Goal: Task Accomplishment & Management: Manage account settings

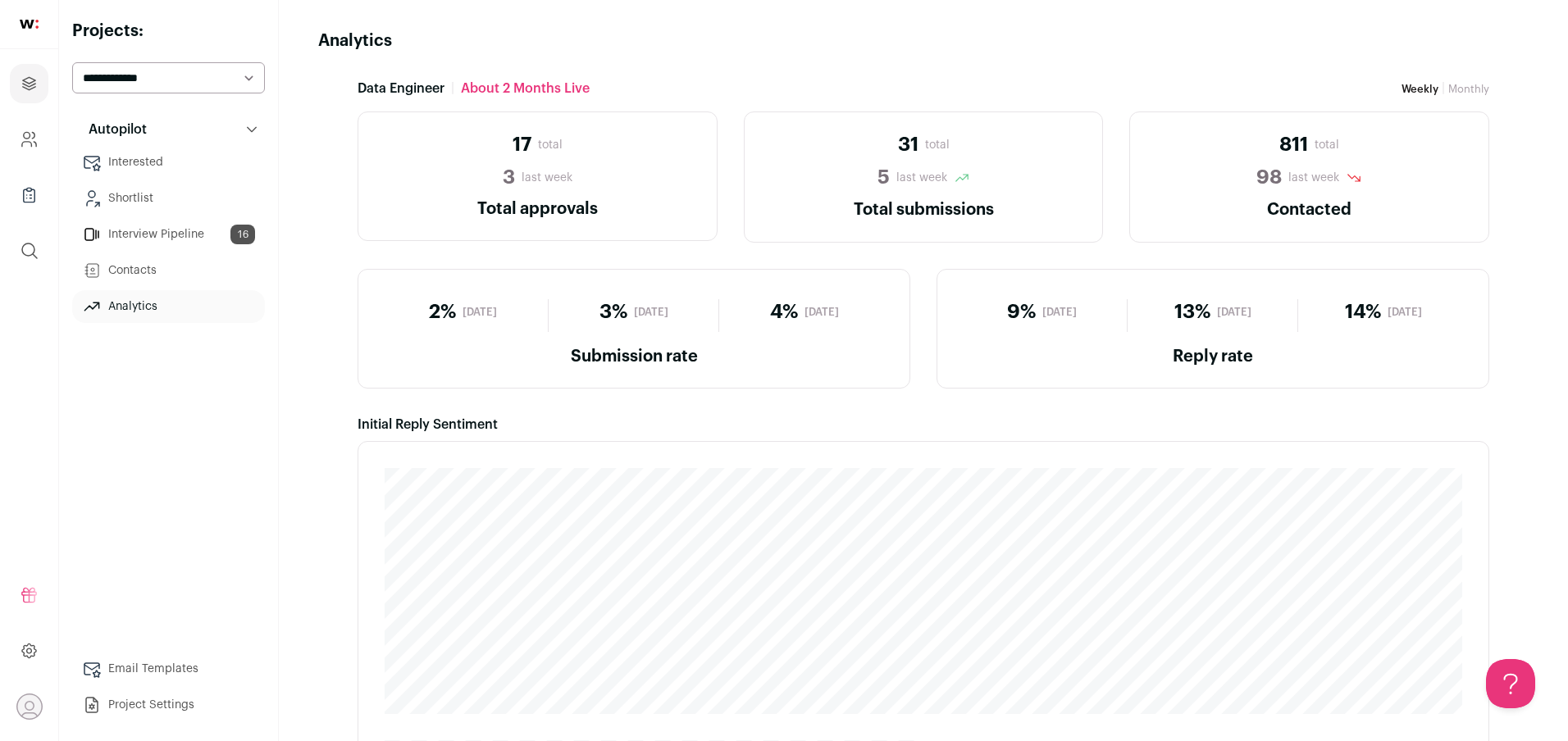
click at [125, 164] on link "Interested" at bounding box center [168, 163] width 192 height 33
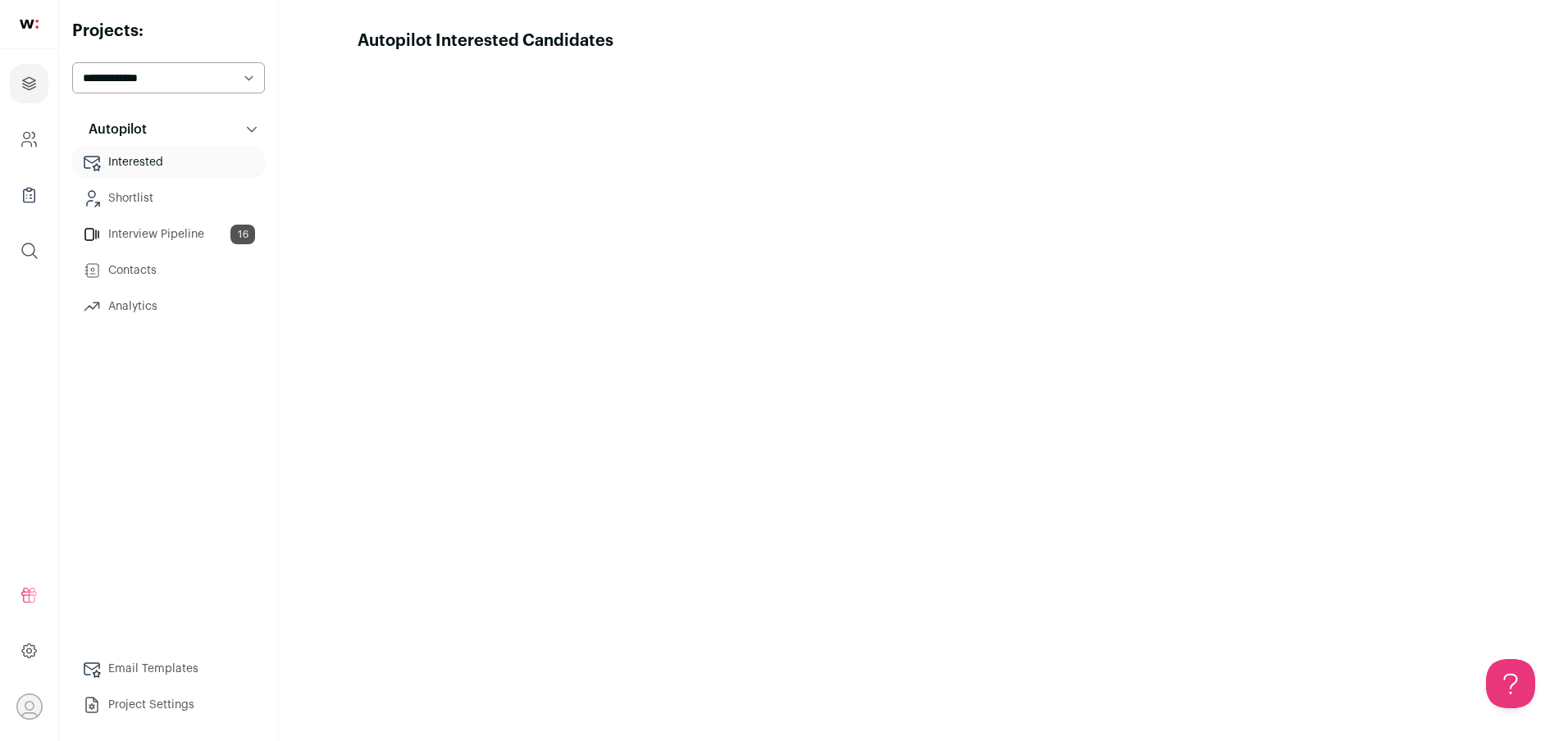
click at [125, 229] on link "Interview Pipeline 16" at bounding box center [168, 235] width 192 height 33
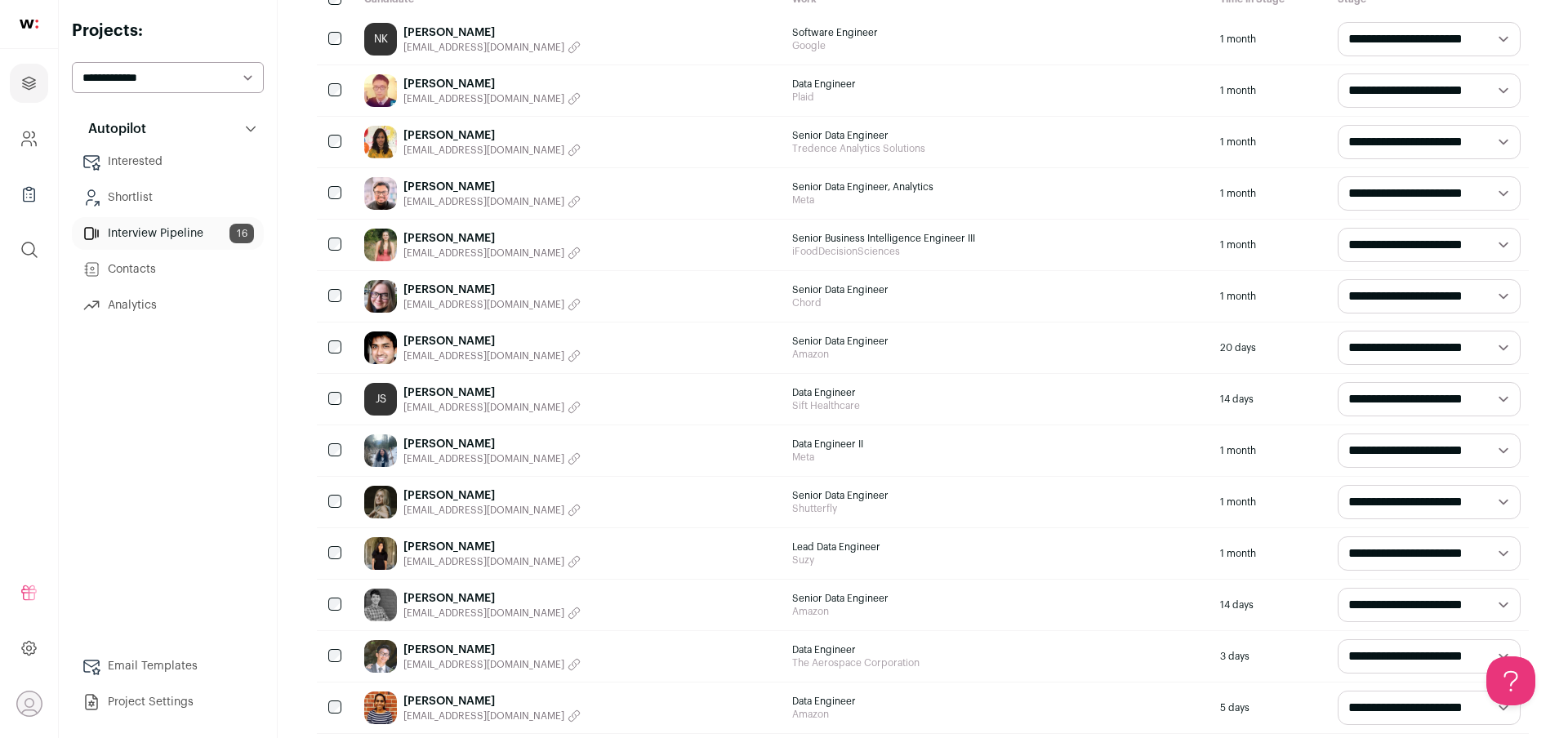
scroll to position [246, 0]
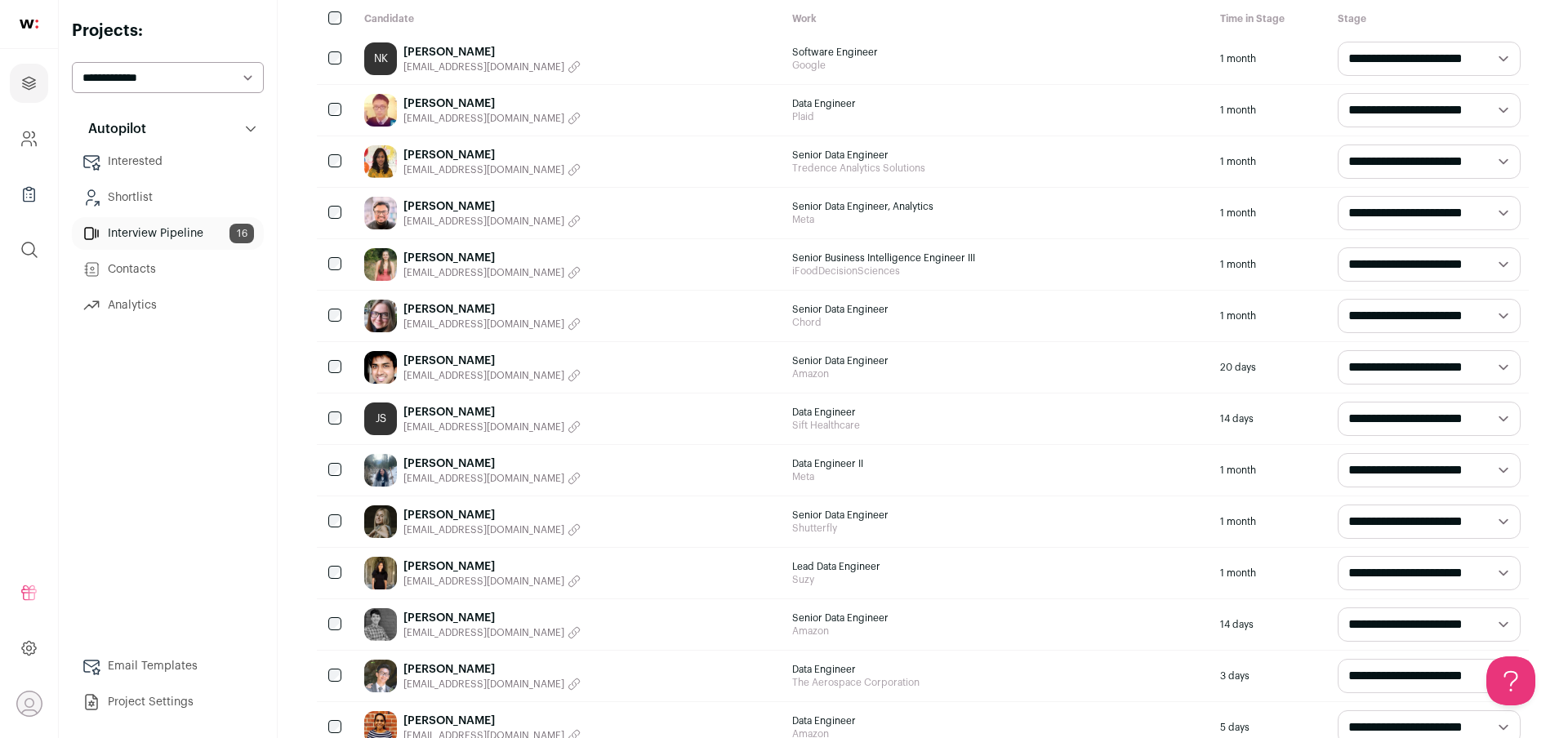
click at [440, 307] on link "Bethany Yollin" at bounding box center [492, 309] width 178 height 16
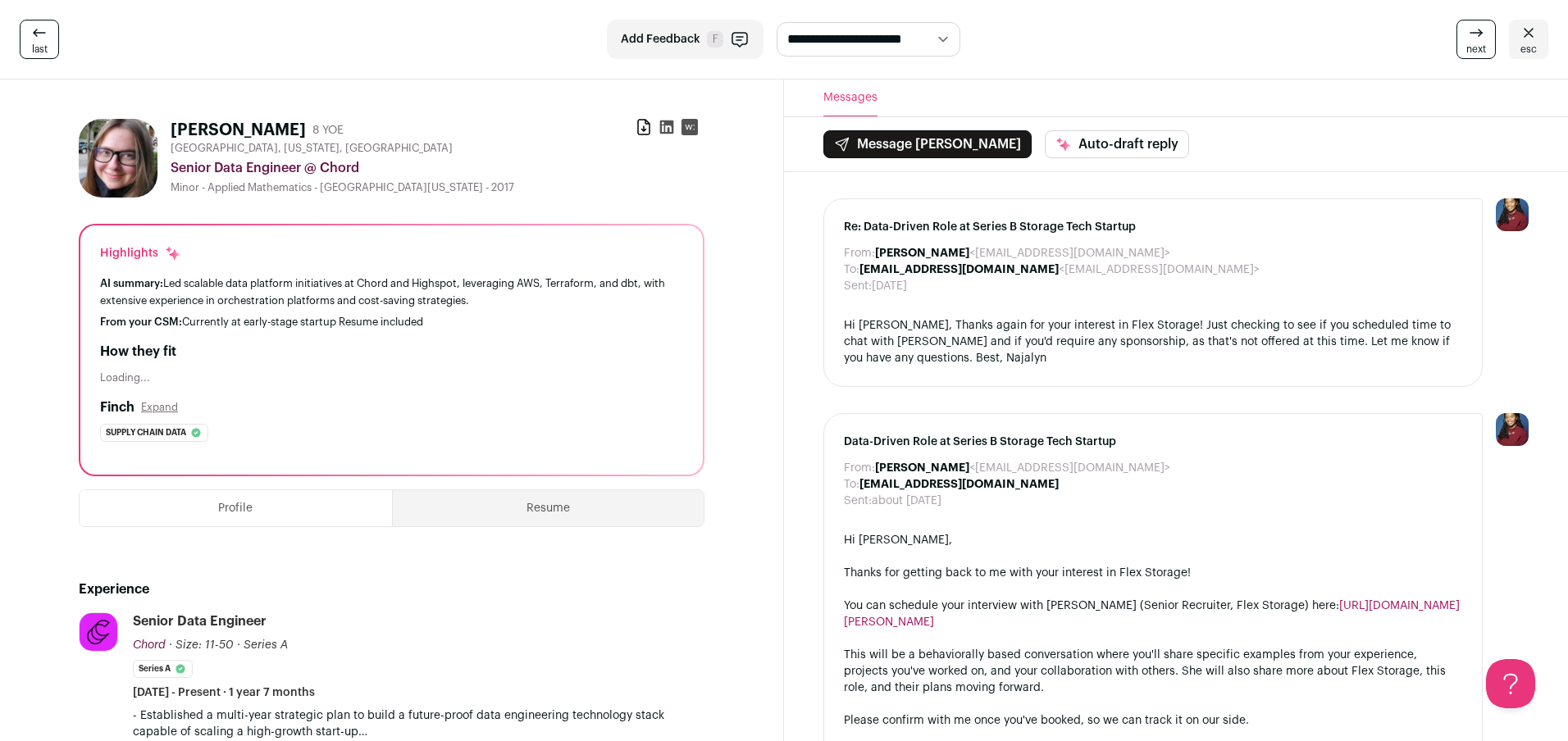
click at [662, 126] on icon at bounding box center [667, 128] width 14 height 14
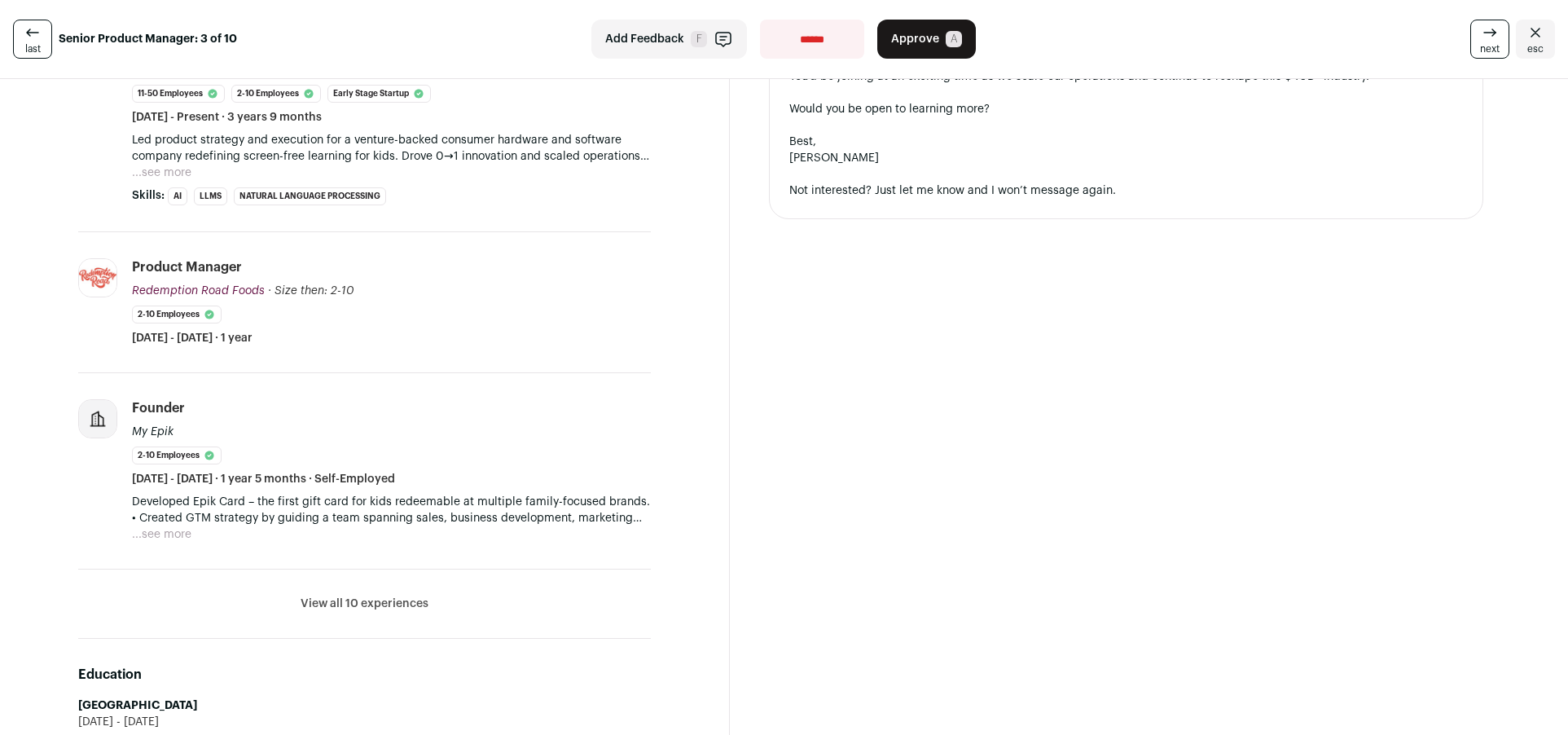
scroll to position [579, 0]
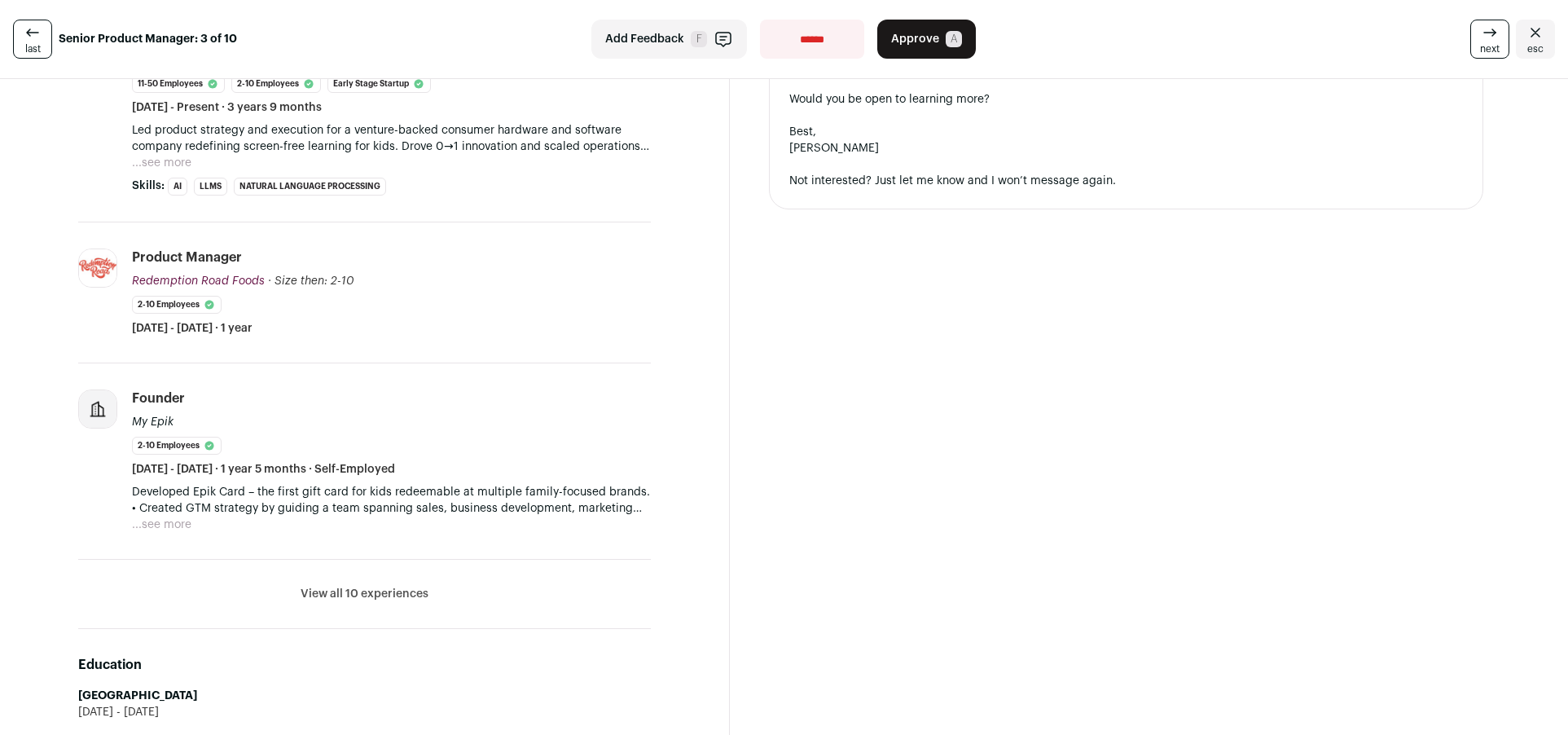
click at [176, 519] on button "...see more" at bounding box center [162, 525] width 60 height 16
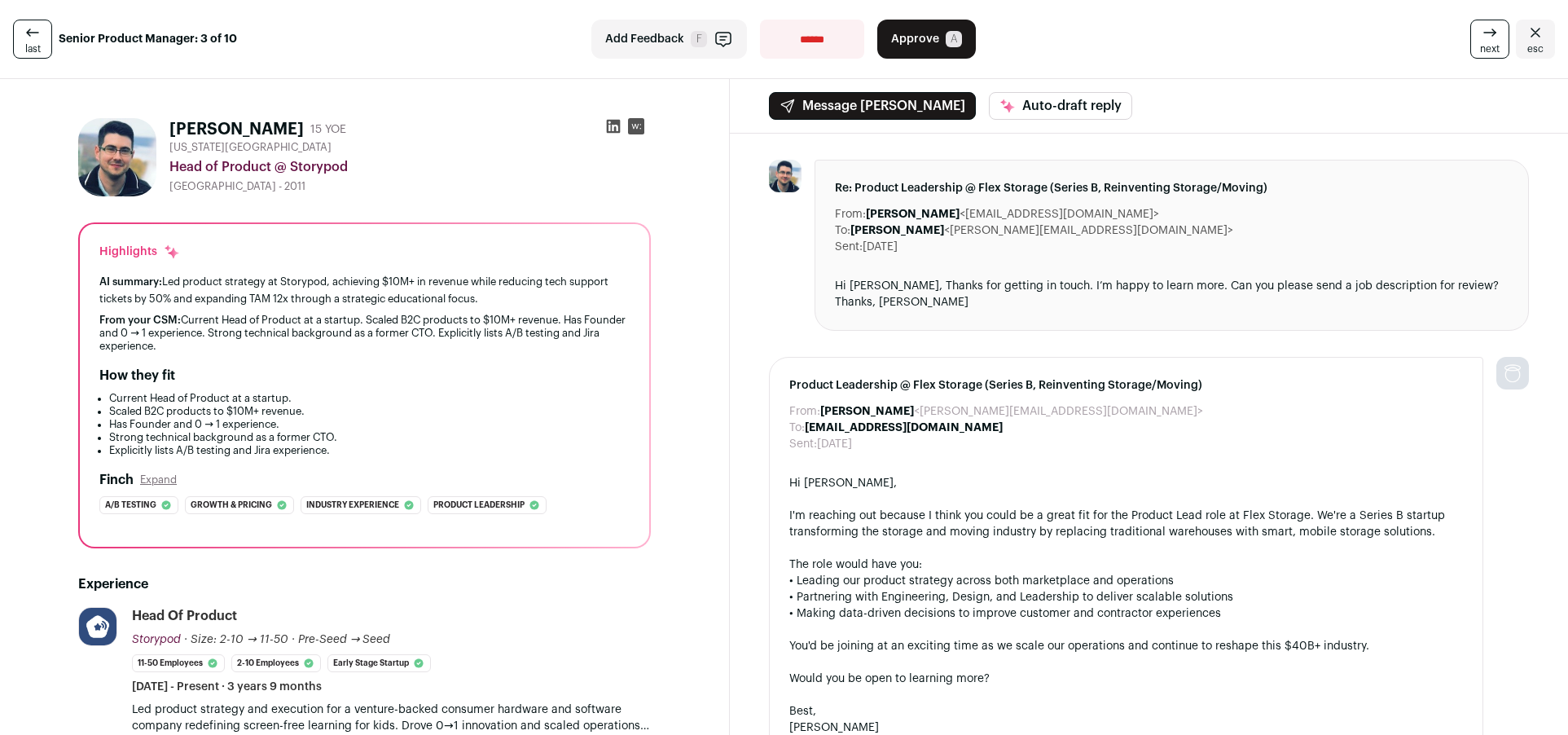
scroll to position [0, 0]
click at [1480, 35] on icon at bounding box center [1489, 32] width 20 height 20
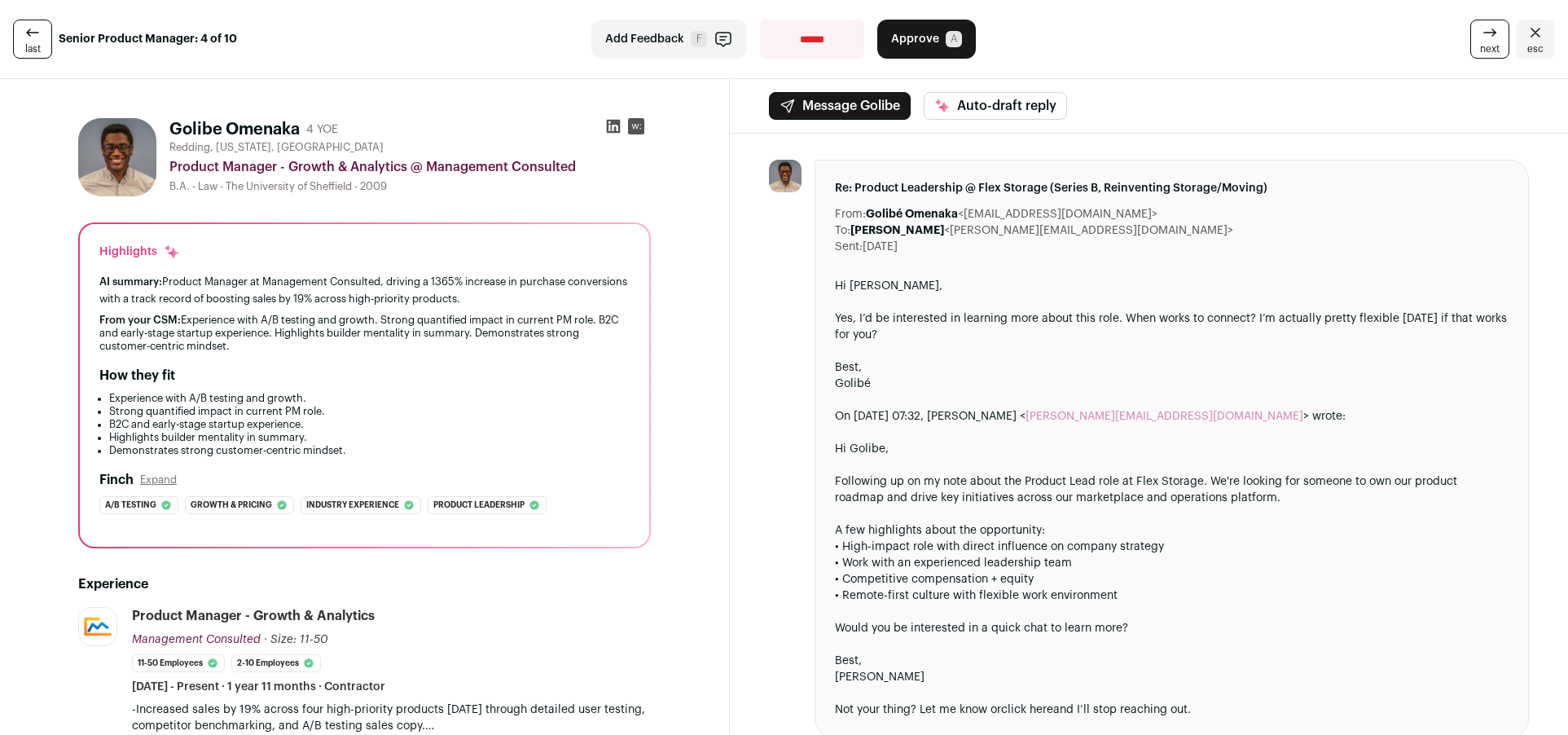
click at [1470, 42] on link "next" at bounding box center [1489, 39] width 39 height 39
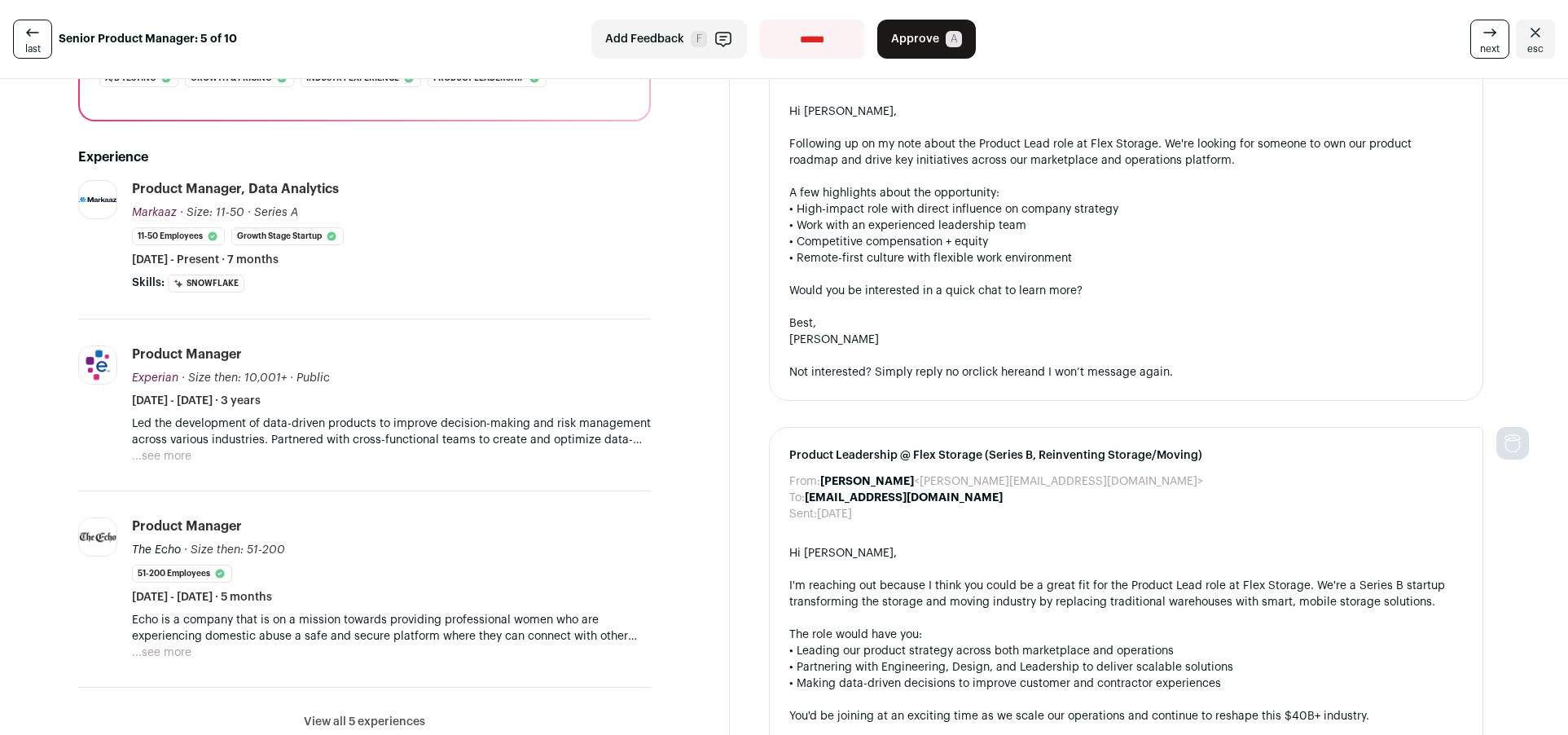
scroll to position [383, 0]
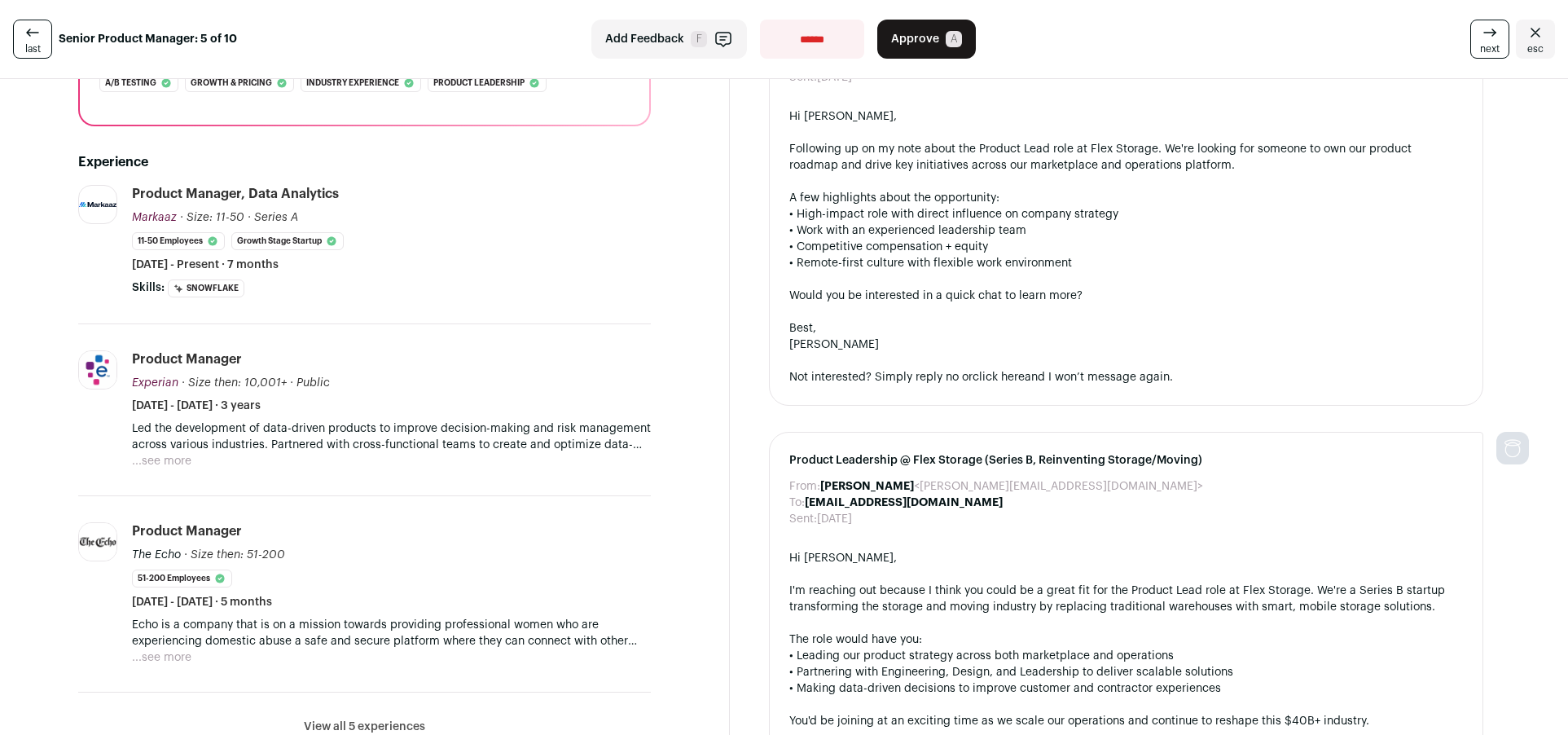
drag, startPoint x: 1476, startPoint y: 39, endPoint x: 1176, endPoint y: 88, distance: 304.0
click at [1476, 38] on link "next" at bounding box center [1489, 39] width 39 height 39
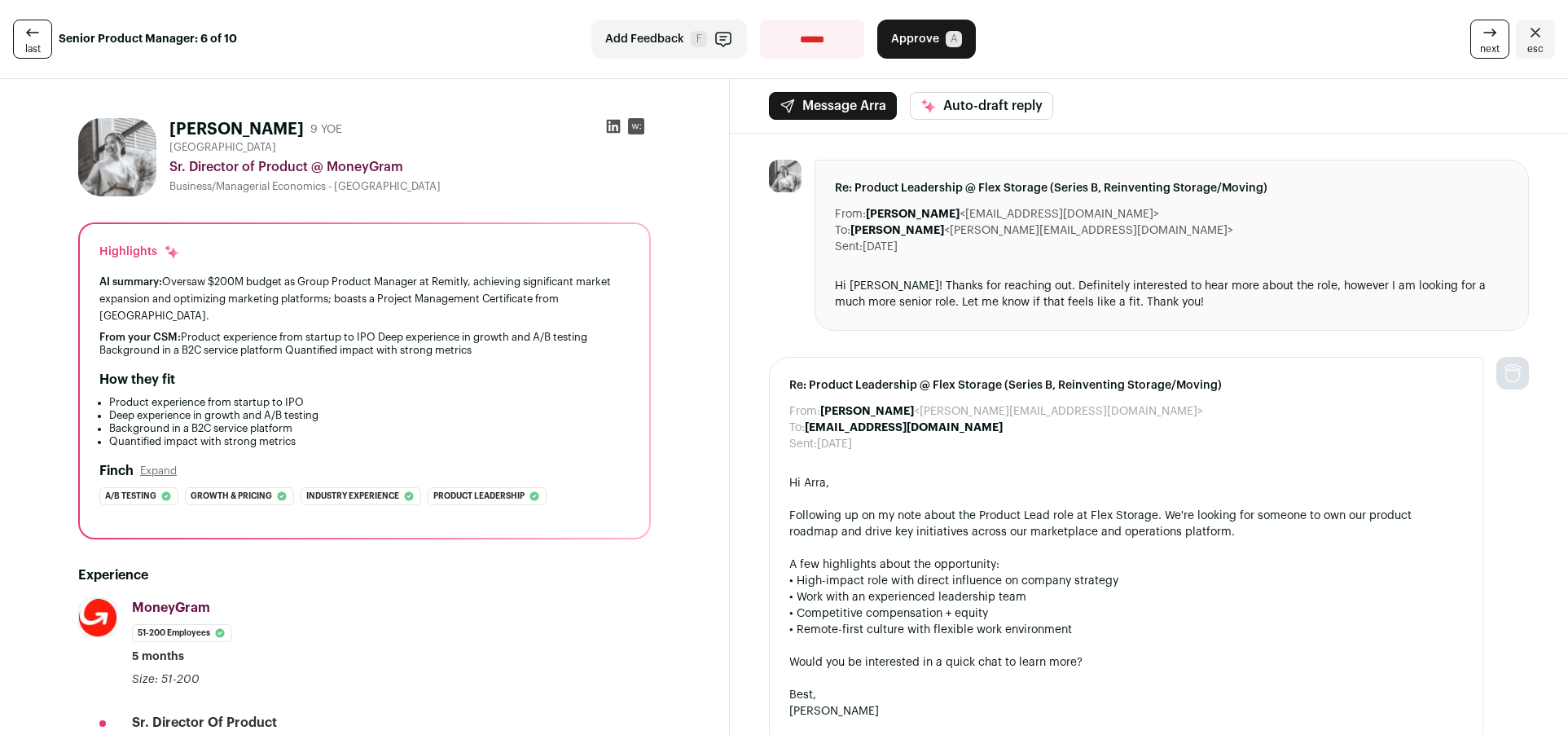
click at [613, 125] on icon at bounding box center [614, 127] width 14 height 14
drag, startPoint x: 909, startPoint y: 35, endPoint x: 921, endPoint y: 35, distance: 12.0
click at [909, 35] on span "Approve" at bounding box center [915, 39] width 48 height 16
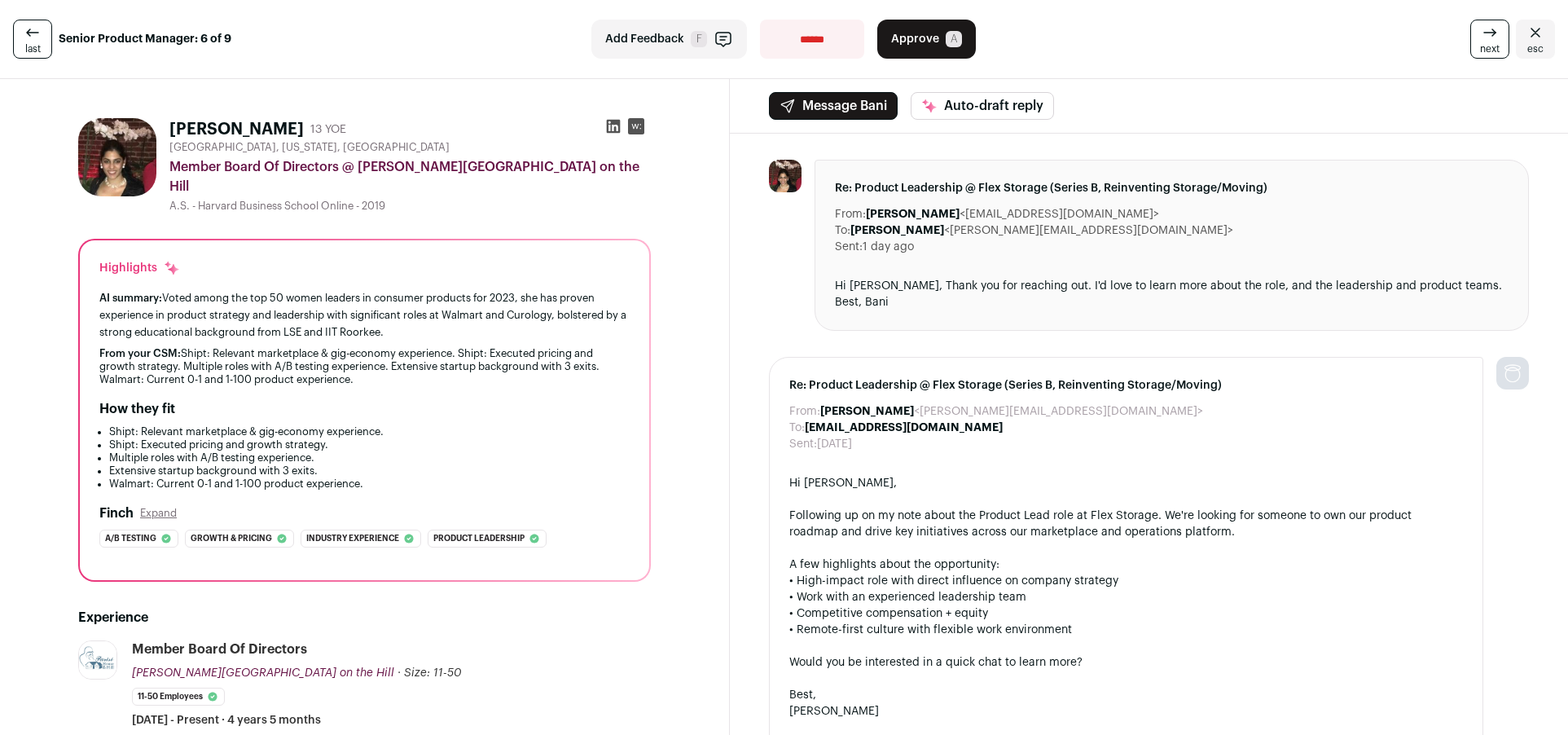
click at [617, 131] on icon at bounding box center [613, 126] width 16 height 16
click at [908, 35] on span "Approve" at bounding box center [915, 39] width 48 height 16
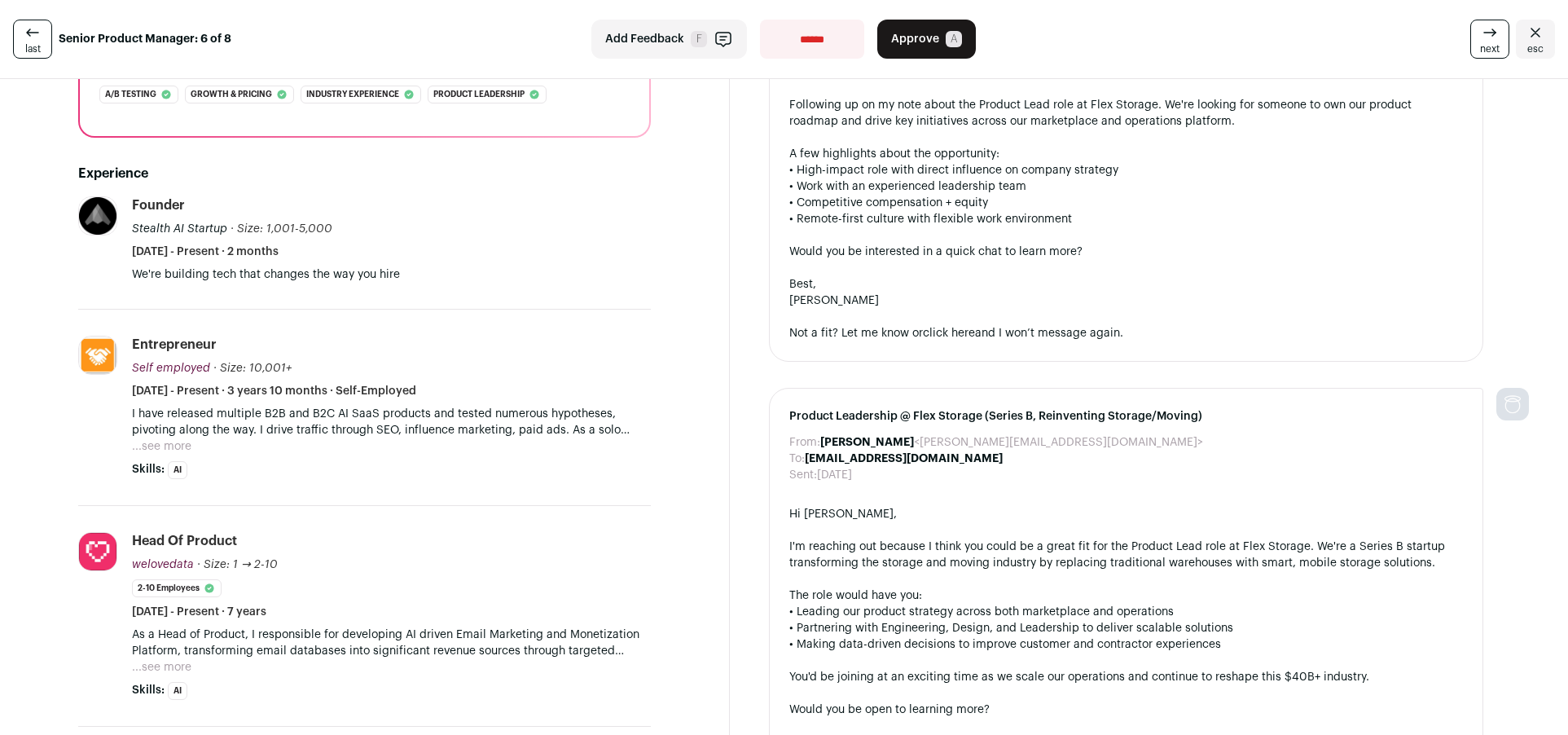
scroll to position [415, 0]
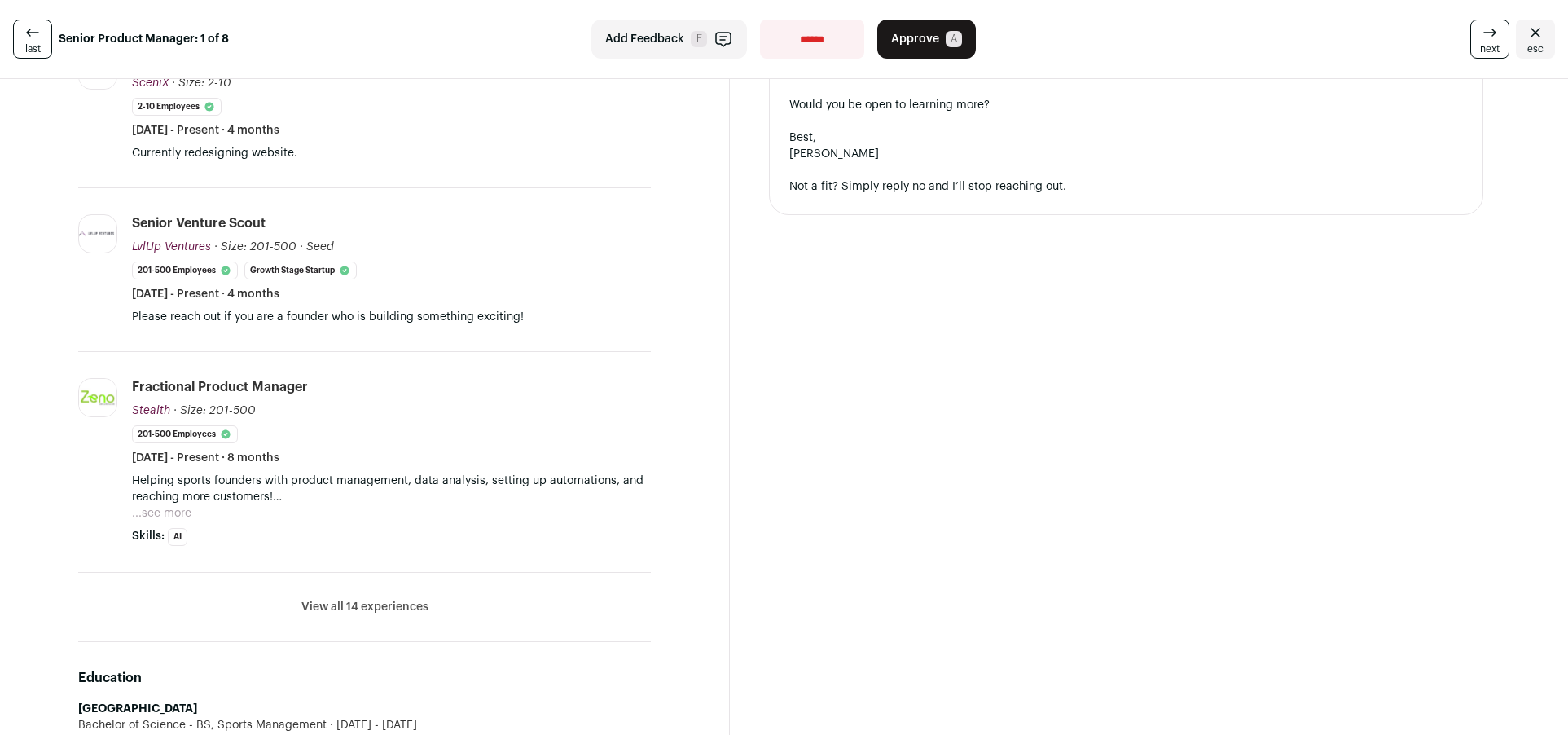
scroll to position [574, 0]
click at [389, 612] on button "View all 14 experiences" at bounding box center [365, 606] width 127 height 16
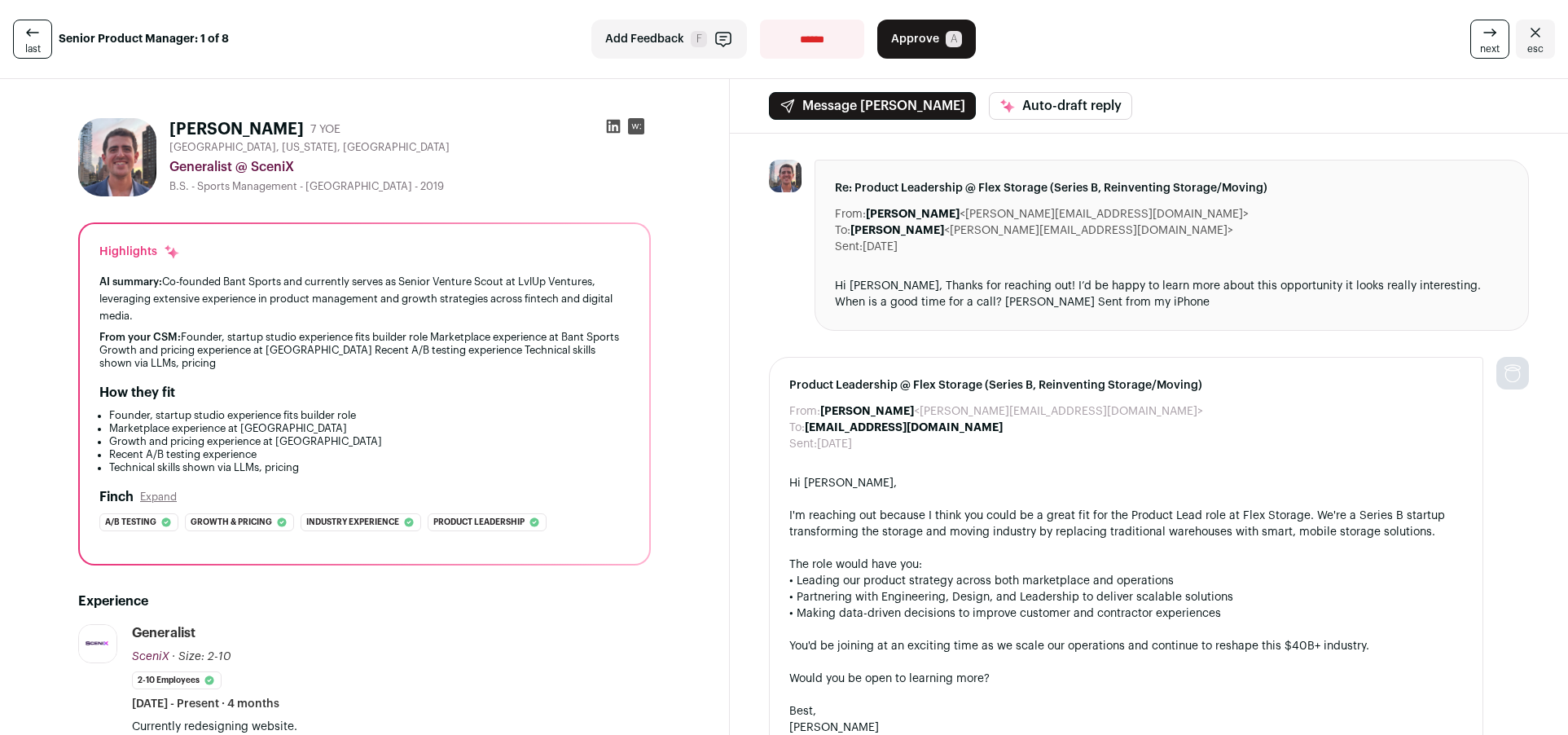
scroll to position [0, 0]
select select "**********"
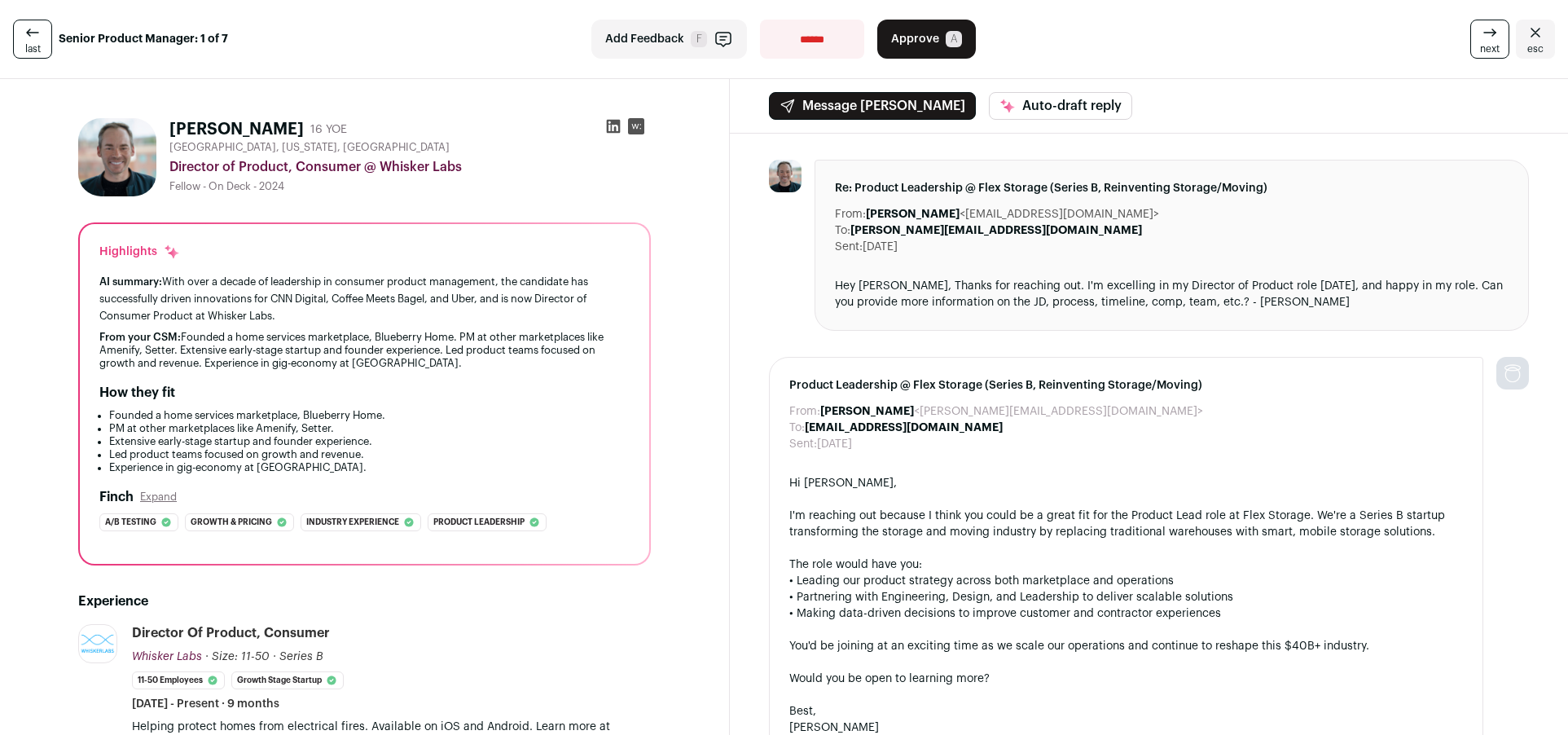
click at [615, 125] on icon at bounding box center [613, 126] width 16 height 16
click at [903, 35] on span "Approve" at bounding box center [915, 39] width 48 height 16
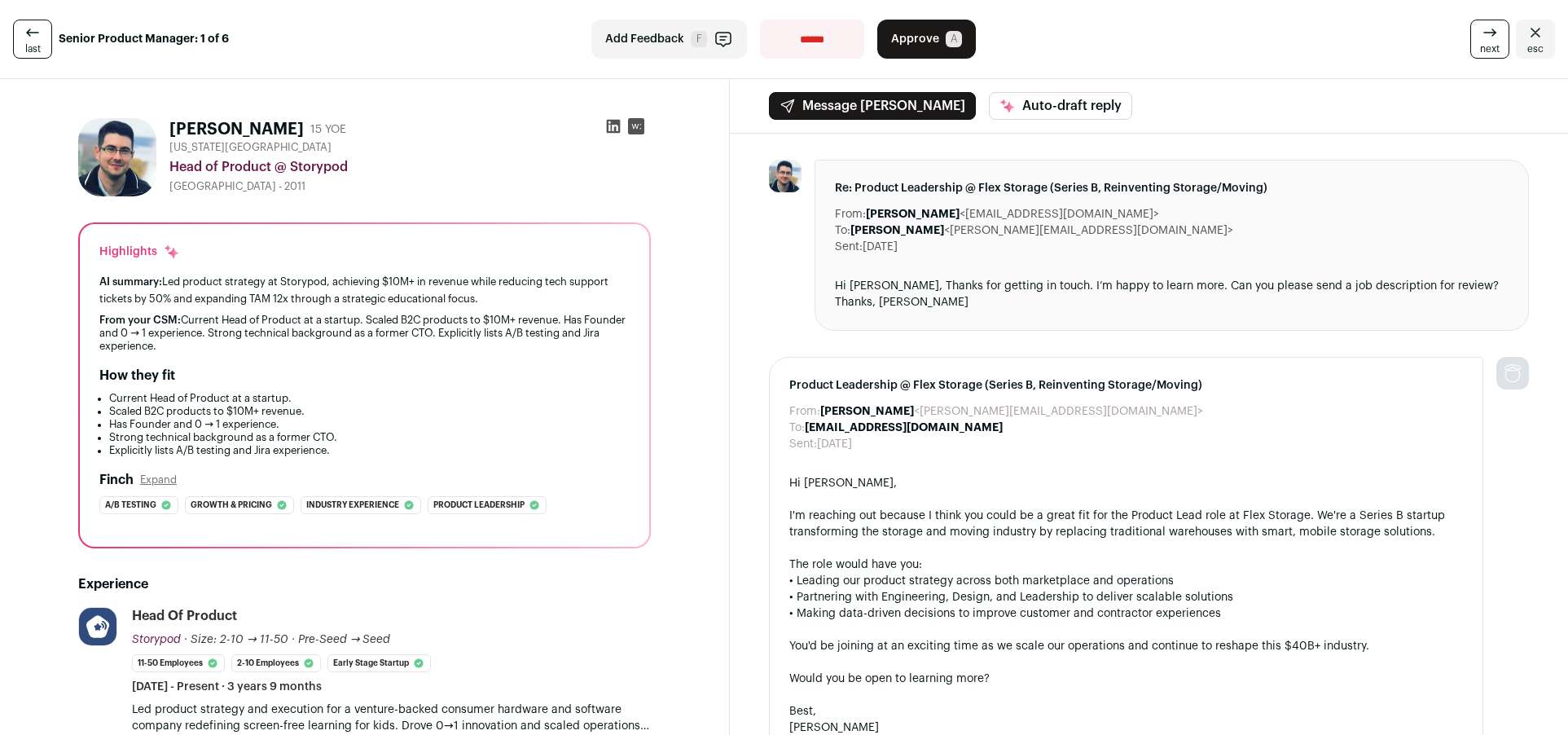
click at [611, 134] on icon at bounding box center [613, 126] width 16 height 16
select select "**********"
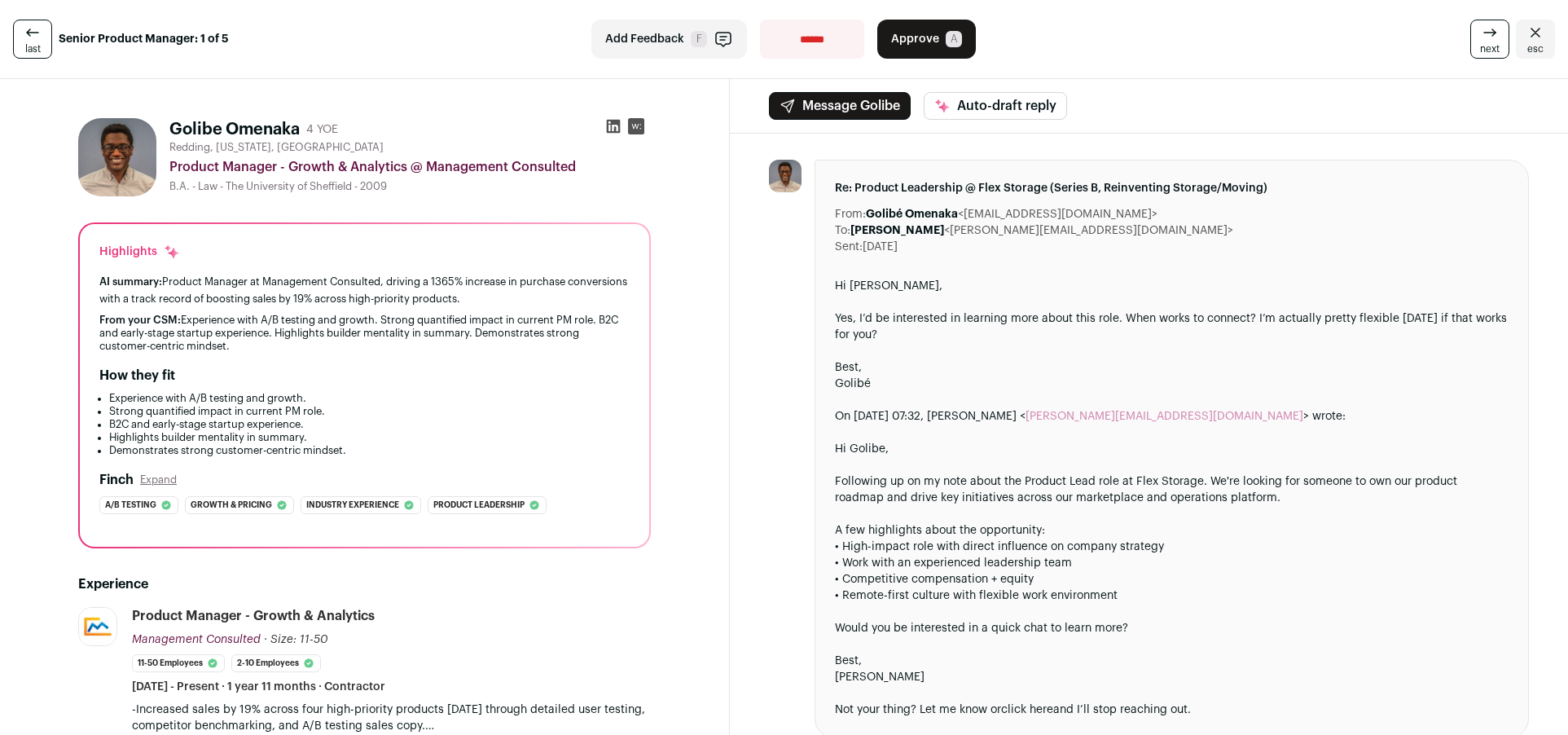
click at [613, 126] on icon at bounding box center [613, 126] width 16 height 16
select select "**********"
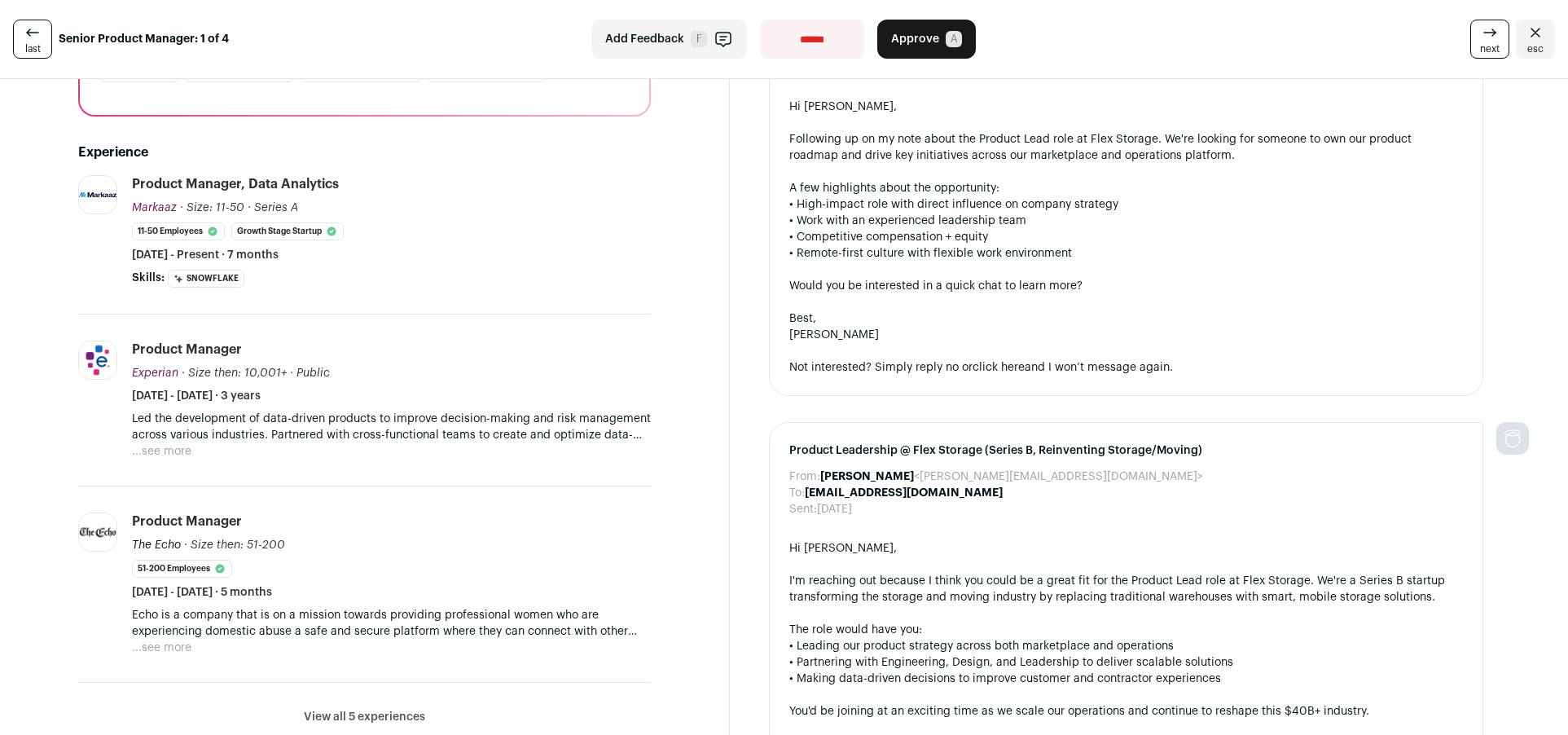
scroll to position [432, 0]
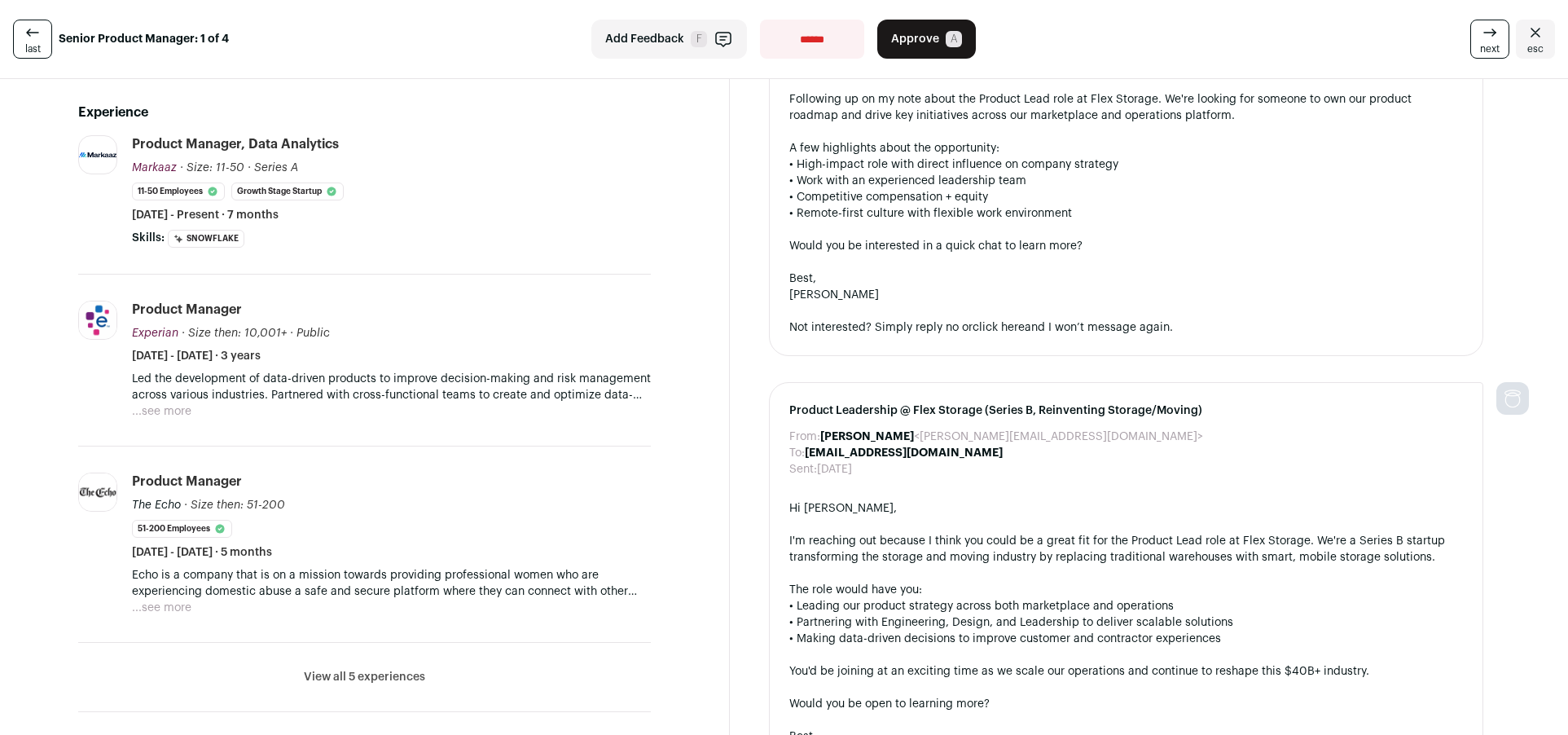
click at [379, 675] on button "View all 5 experiences" at bounding box center [365, 677] width 121 height 16
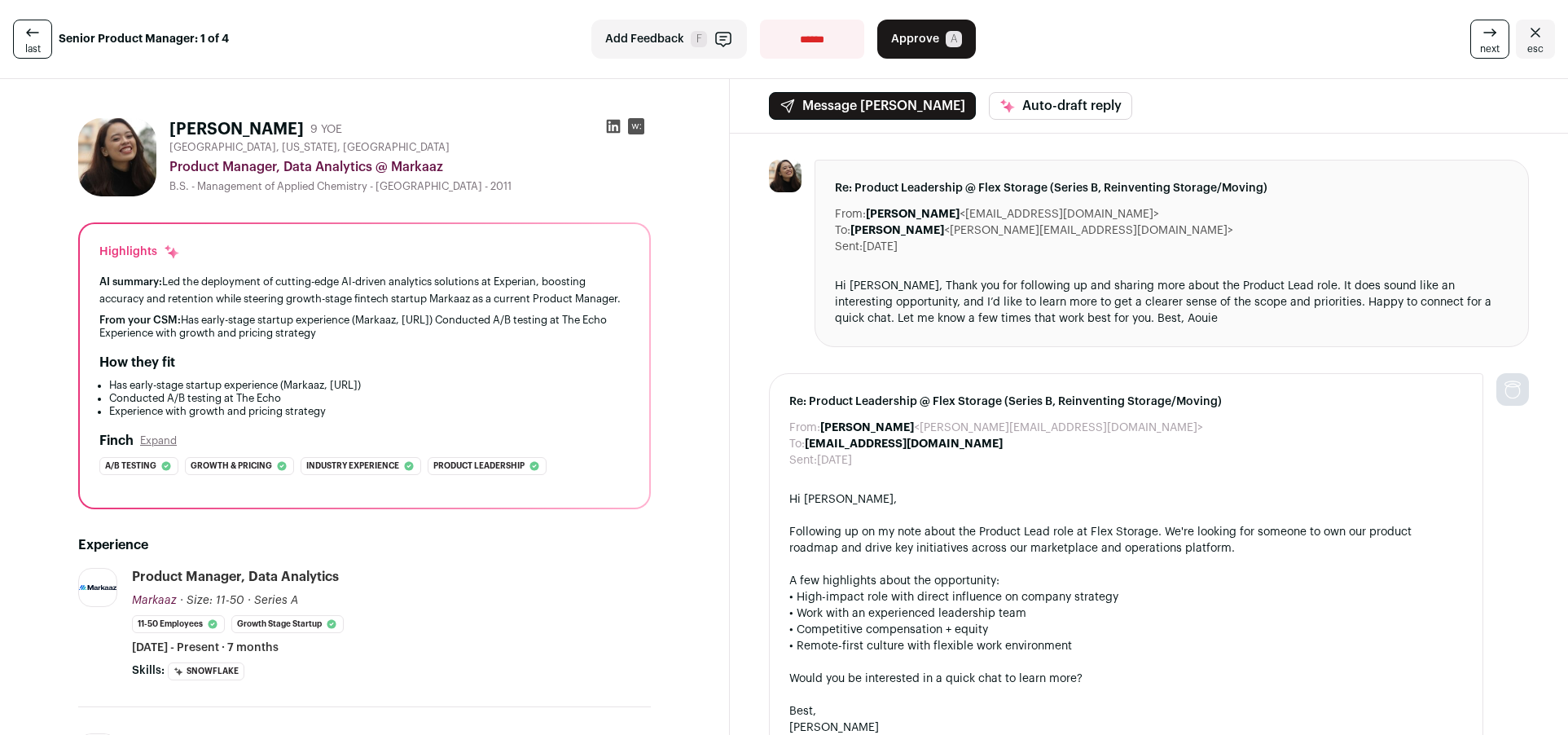
scroll to position [0, 0]
click at [612, 127] on icon at bounding box center [614, 127] width 14 height 14
drag, startPoint x: 916, startPoint y: 36, endPoint x: 918, endPoint y: 60, distance: 24.1
click at [916, 36] on span "Approve" at bounding box center [915, 39] width 48 height 16
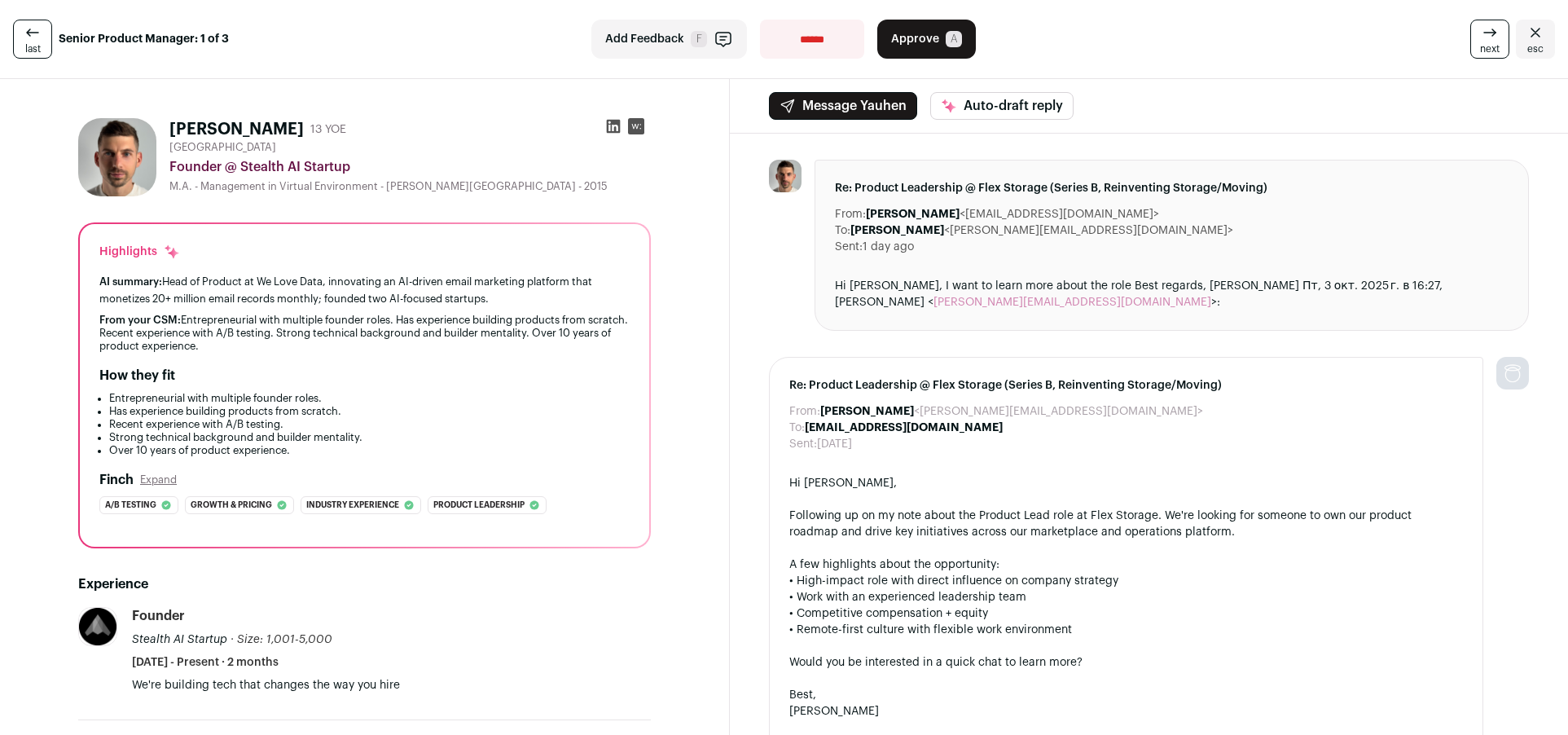
drag, startPoint x: 612, startPoint y: 127, endPoint x: 634, endPoint y: 157, distance: 37.2
click at [612, 127] on icon at bounding box center [614, 127] width 14 height 14
select select "**********"
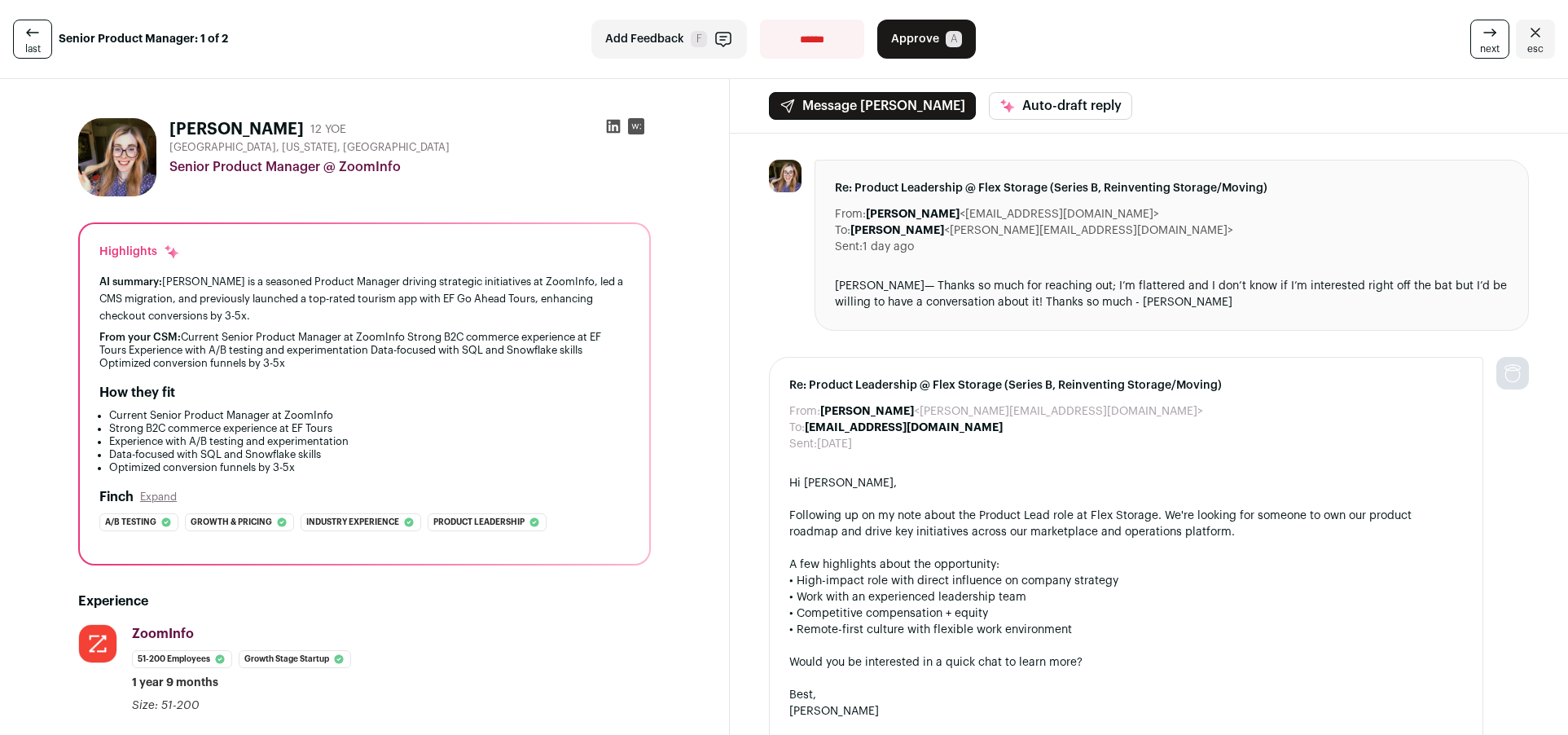
select select "**********"
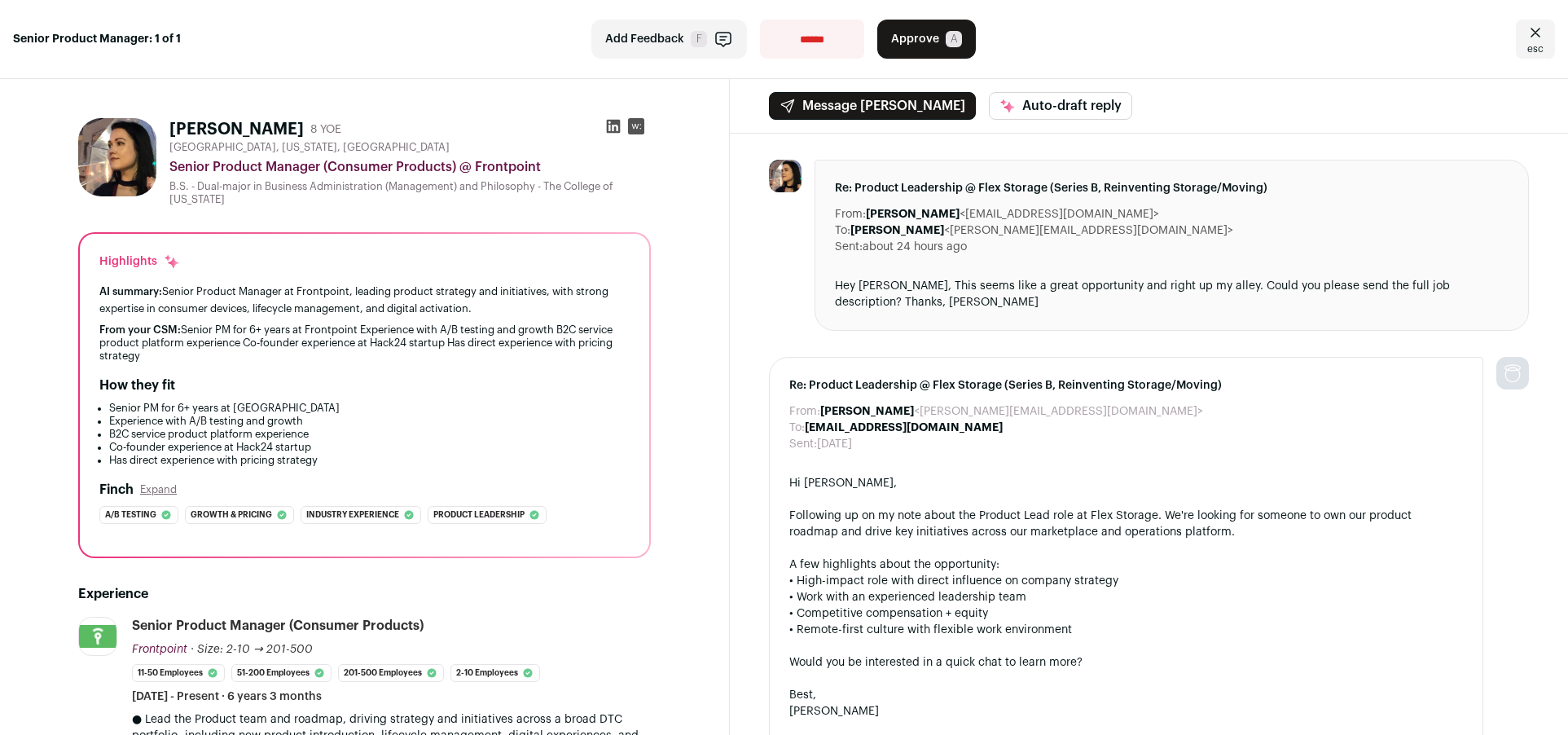
click at [619, 128] on icon at bounding box center [614, 127] width 14 height 14
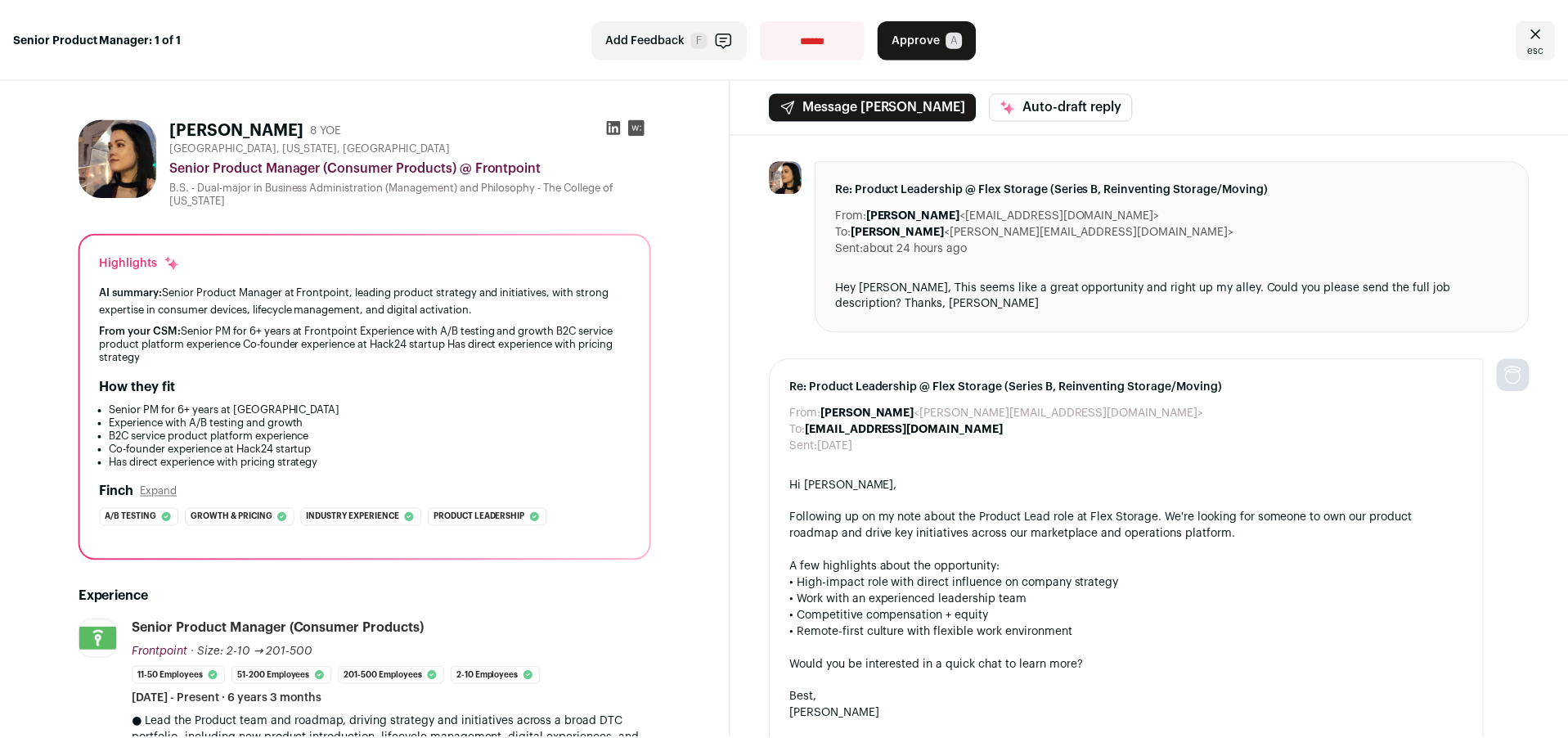
scroll to position [3, 0]
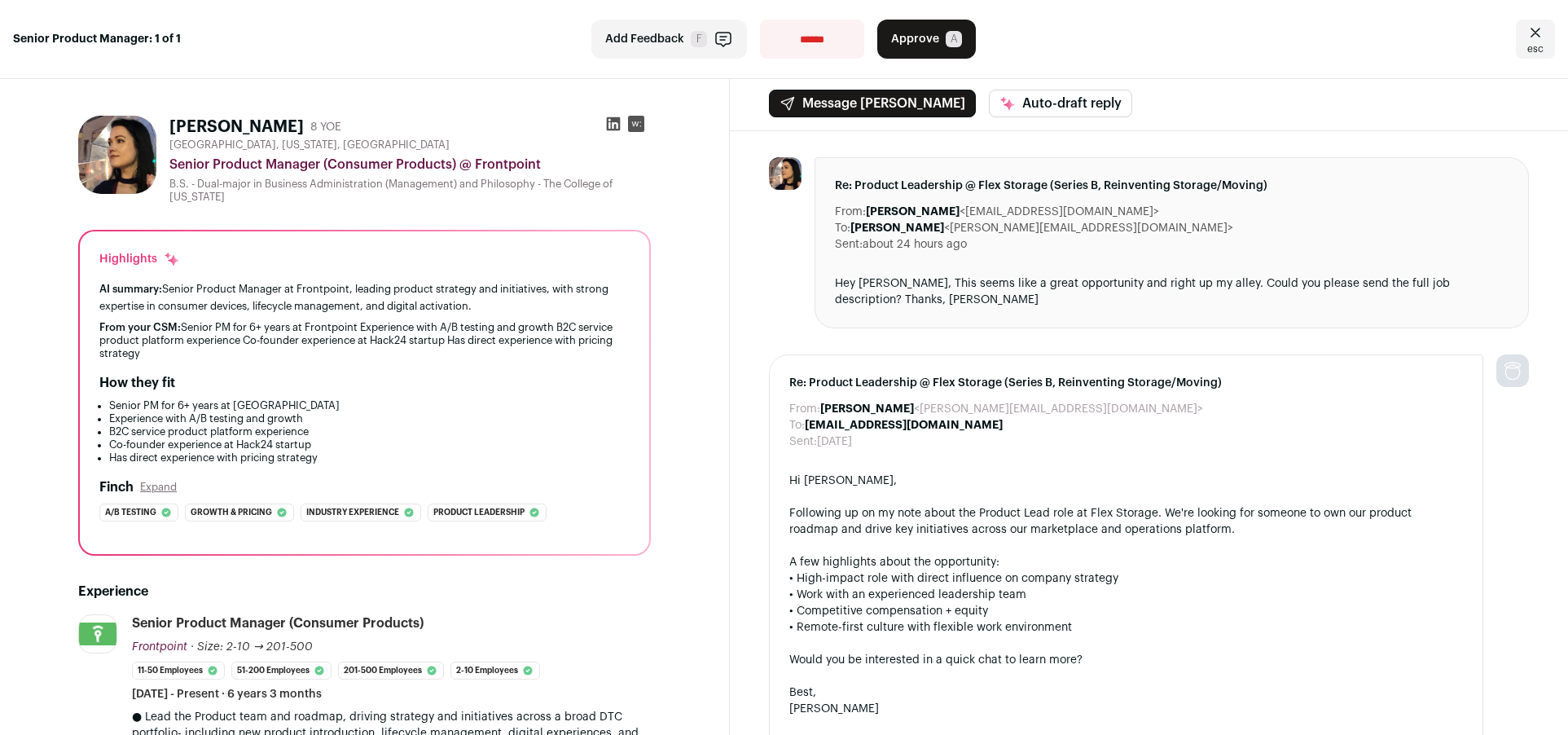
select select "**********"
